Goal: Task Accomplishment & Management: Complete application form

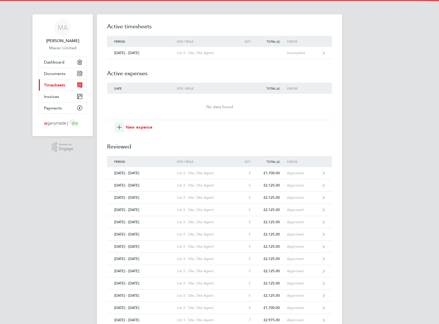
click at [63, 85] on span "Timesheets" at bounding box center [54, 85] width 21 height 5
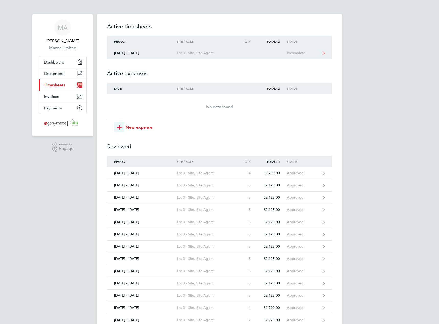
click at [149, 54] on div "[DATE] - [DATE]" at bounding box center [142, 53] width 70 height 4
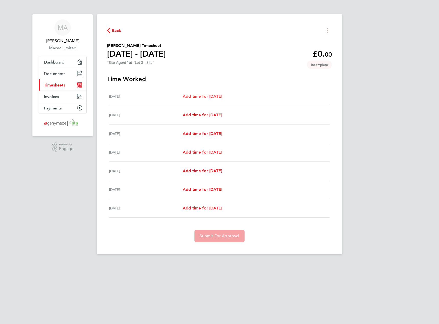
click at [204, 96] on span "Add time for [DATE]" at bounding box center [202, 96] width 39 height 5
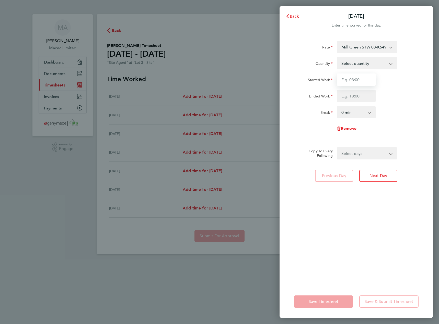
click at [359, 79] on input "Started Work" at bounding box center [356, 80] width 39 height 12
type input "07:30"
click at [347, 96] on input "Ended Work" at bounding box center [356, 96] width 39 height 12
type input "17:30"
click at [358, 94] on input "17:30" at bounding box center [356, 96] width 39 height 12
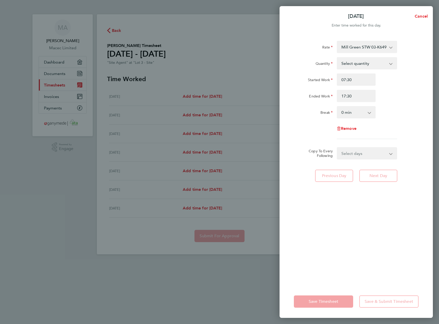
click at [358, 112] on select "0 min 15 min 30 min 45 min 60 min 75 min 90 min" at bounding box center [353, 112] width 32 height 11
select select "30"
click at [337, 107] on select "0 min 15 min 30 min 45 min 60 min 75 min 90 min" at bounding box center [353, 112] width 32 height 11
click at [385, 154] on select "Select days Day Weekday (Mon-Fri) Weekend (Sat-Sun) [DATE] [DATE] [DATE] [DATE]…" at bounding box center [364, 153] width 54 height 11
select select "WEEKDAY"
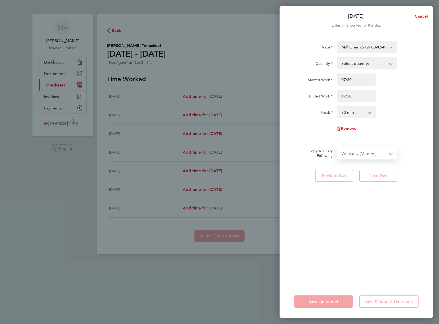
click at [337, 148] on select "Select days Day Weekday (Mon-Fri) Weekend (Sat-Sun) [DATE] [DATE] [DATE] [DATE]…" at bounding box center [364, 153] width 54 height 11
select select "[DATE]"
click at [351, 241] on div "[GEOGRAPHIC_DATA] 03-K649-C 9200096250P - 425.00 Therfield E2 03-K440.01-E2 920…" at bounding box center [355, 160] width 153 height 251
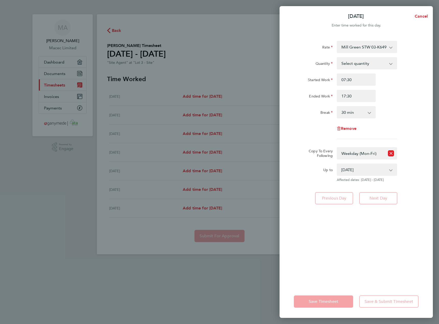
click at [366, 60] on select "Select quantity 0.5 1" at bounding box center [363, 63] width 53 height 11
select select "1"
click at [337, 58] on select "Select quantity 0.5 1" at bounding box center [363, 63] width 53 height 11
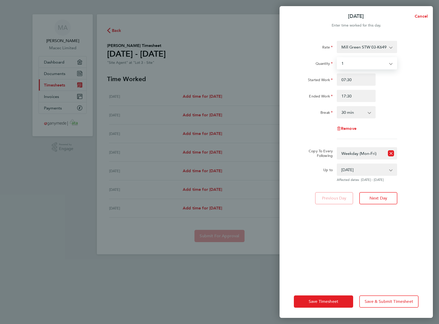
click at [421, 89] on div "[GEOGRAPHIC_DATA] 03-K649-C 9200096250P - 425.00 Therfield E2 03-K440.01-E2 920…" at bounding box center [355, 160] width 153 height 251
click at [337, 300] on span "Save Timesheet" at bounding box center [323, 301] width 30 height 5
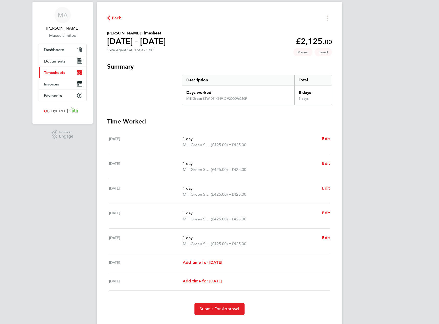
scroll to position [24, 0]
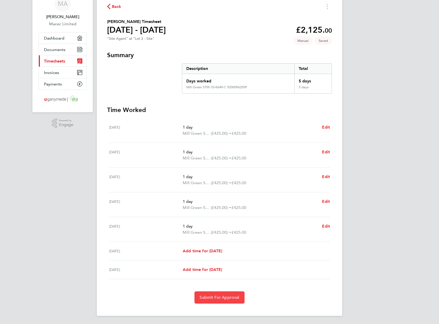
click at [223, 297] on span "Submit For Approval" at bounding box center [219, 297] width 40 height 5
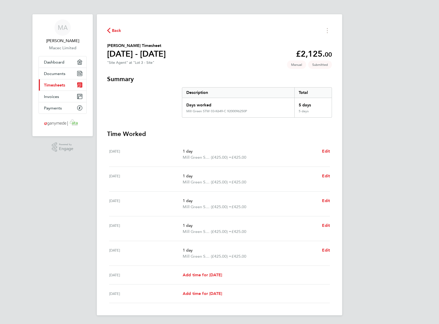
click at [117, 32] on span "Back" at bounding box center [116, 31] width 9 height 6
